Goal: Transaction & Acquisition: Purchase product/service

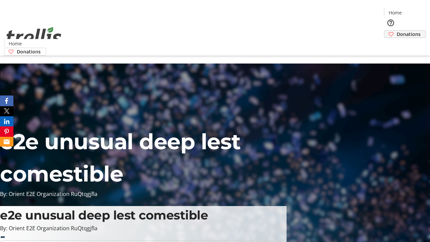
click at [397, 31] on span "Donations" at bounding box center [409, 34] width 24 height 7
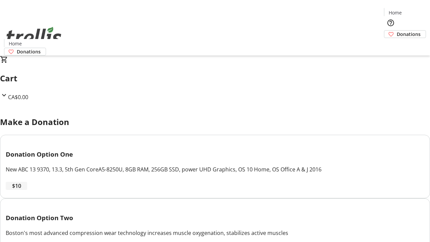
click at [21, 190] on span "$10" at bounding box center [16, 186] width 9 height 8
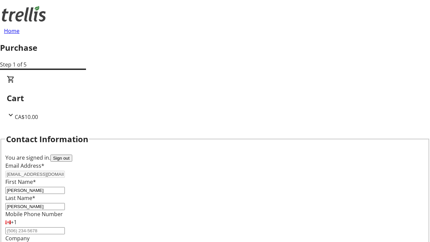
select select "CA"
select select "BC"
type input "Kelowna"
type input "V1Y 0C2"
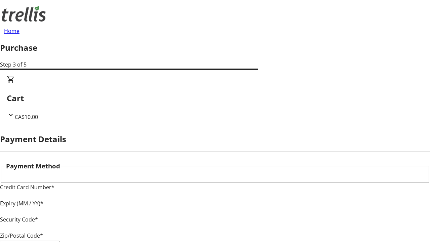
type input "V1Y 0C2"
